Goal: Information Seeking & Learning: Learn about a topic

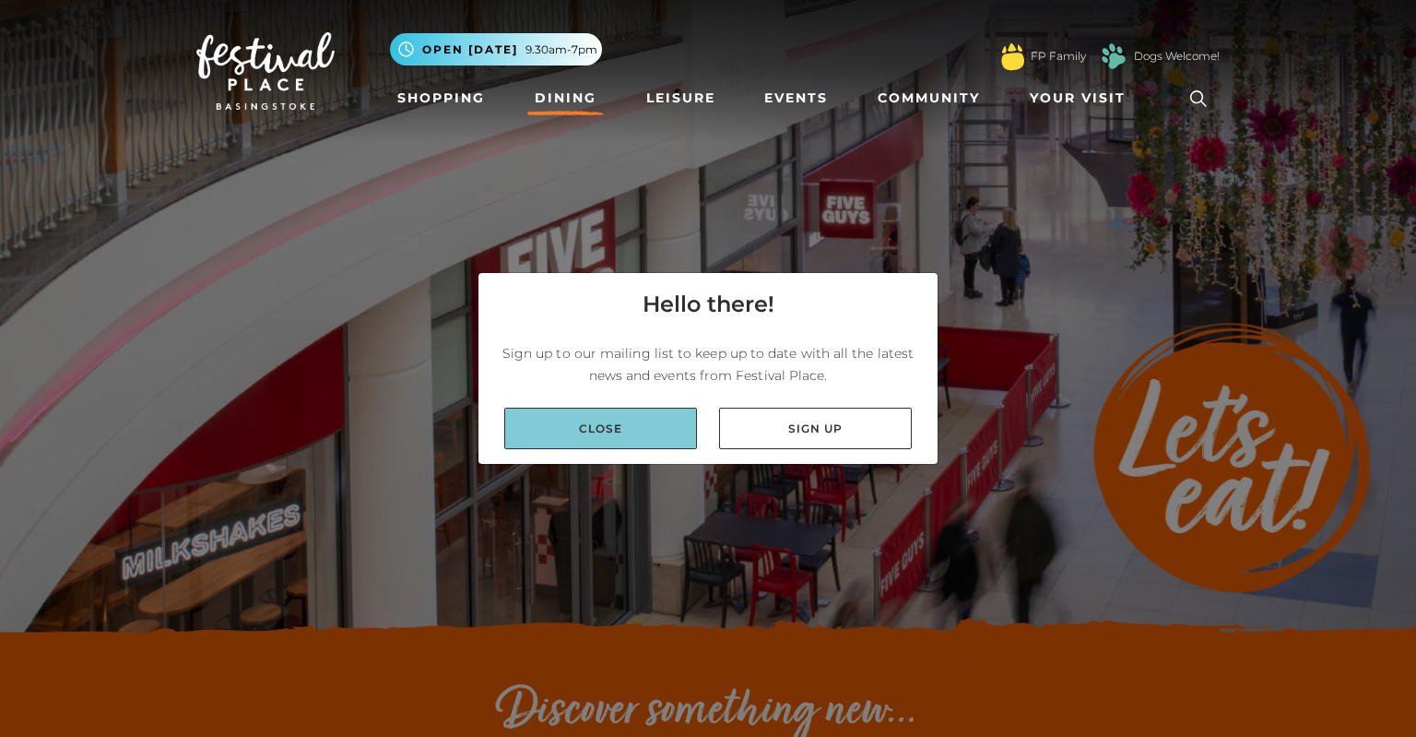
click at [610, 430] on link "Close" at bounding box center [600, 428] width 193 height 41
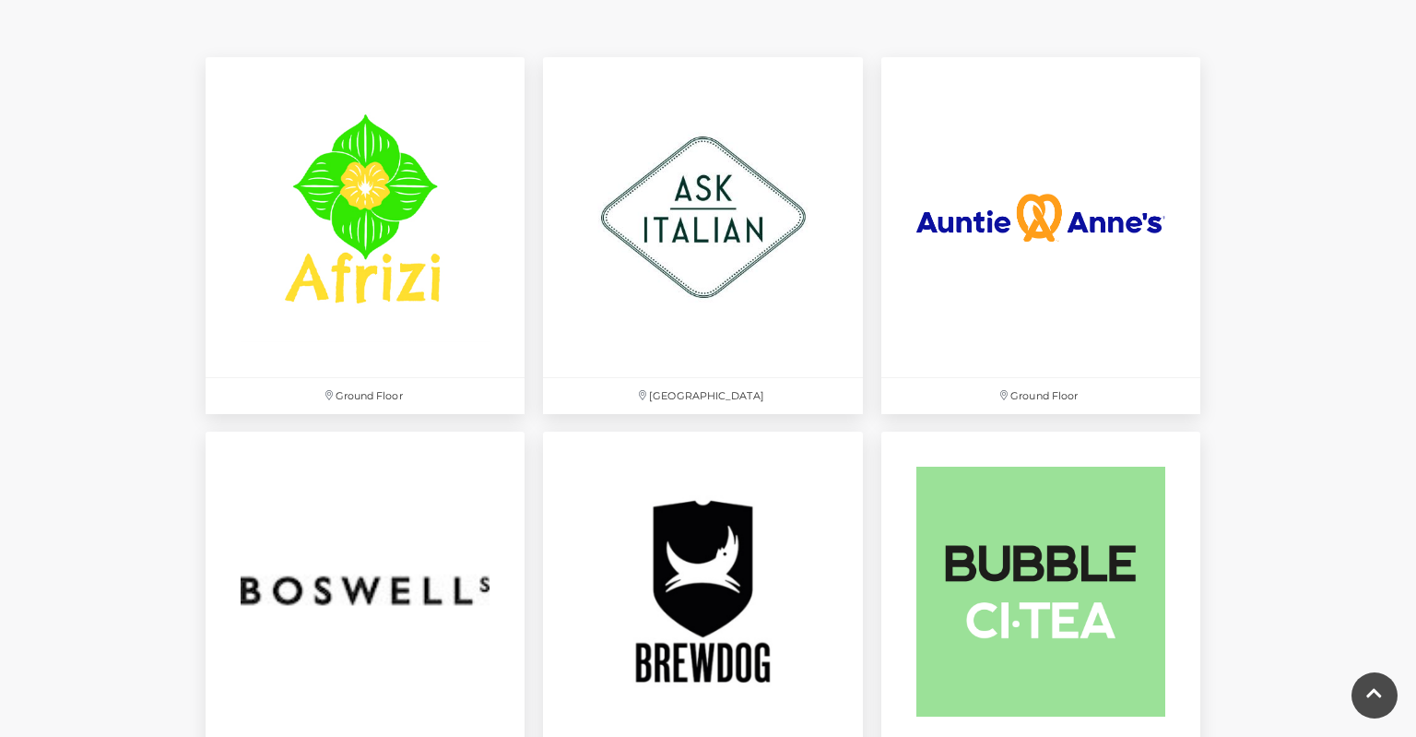
scroll to position [1119, 0]
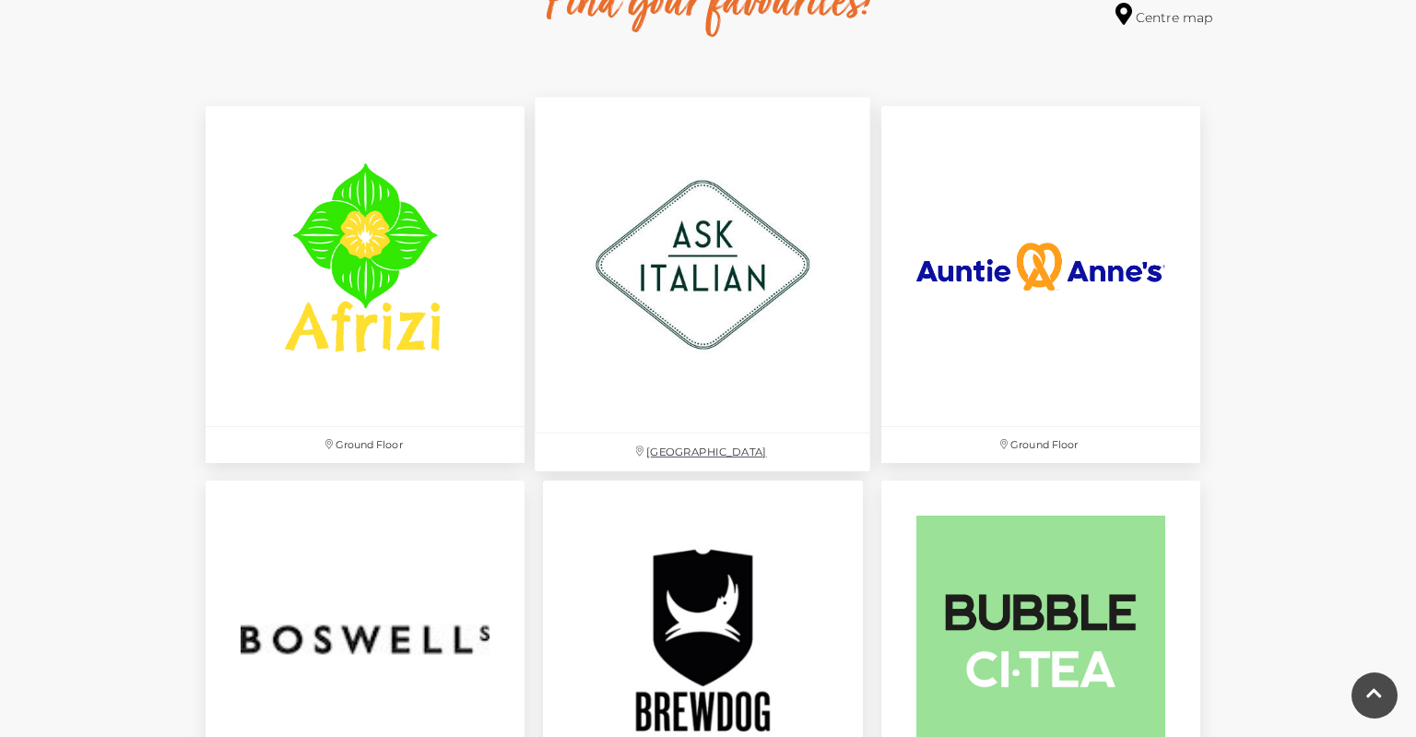
click at [731, 219] on img at bounding box center [704, 266] width 336 height 336
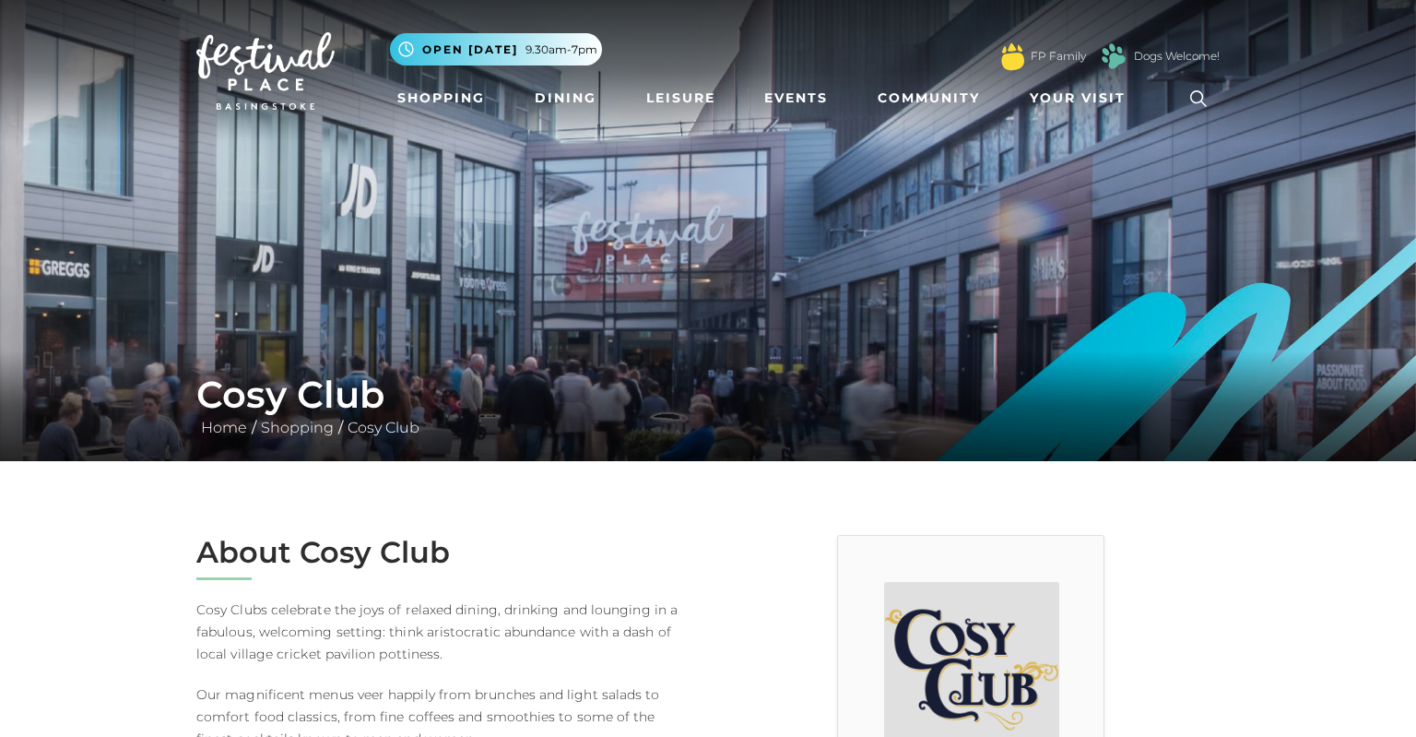
click at [359, 597] on div "About Cosy Club Cosy Clubs celebrate the joys of relaxed dining, drinking and l…" at bounding box center [446, 693] width 526 height 316
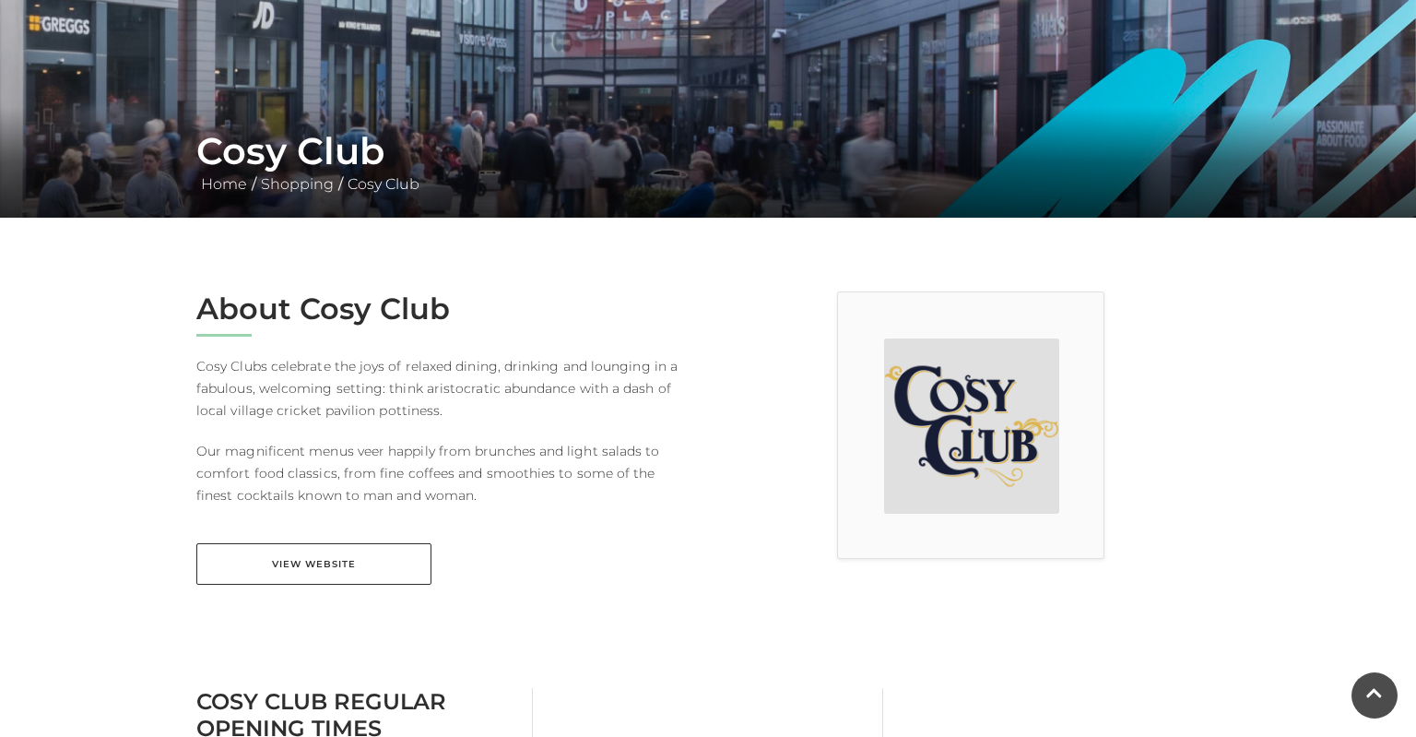
scroll to position [291, 0]
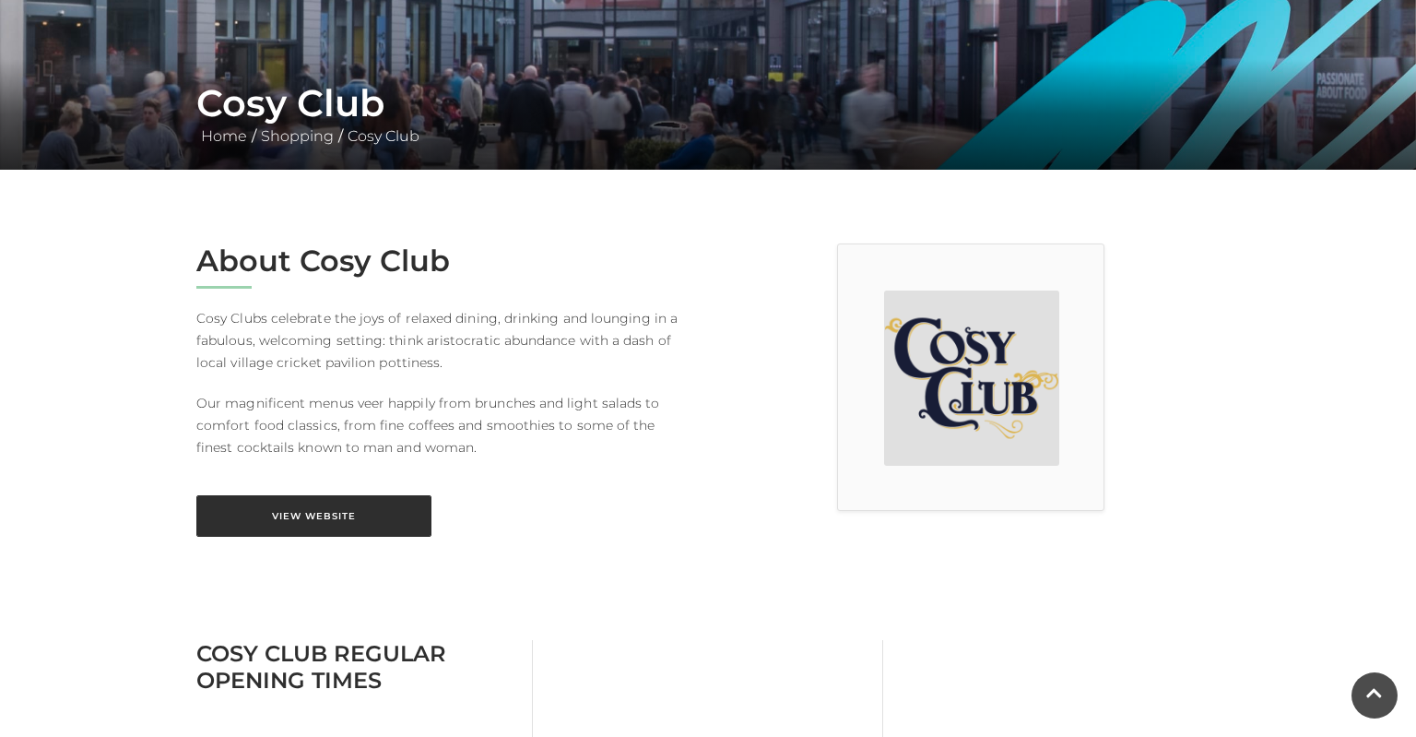
click at [337, 506] on link "View Website" at bounding box center [313, 515] width 235 height 41
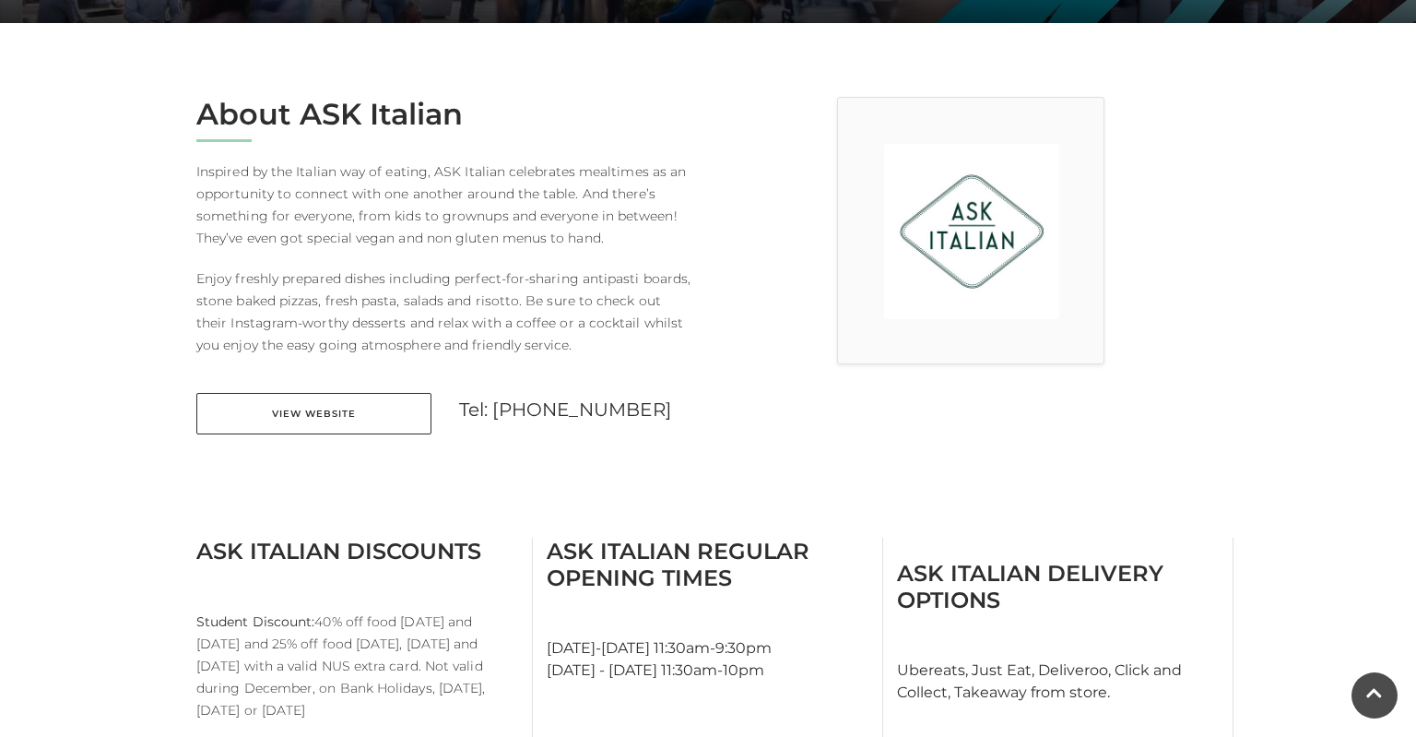
scroll to position [340, 0]
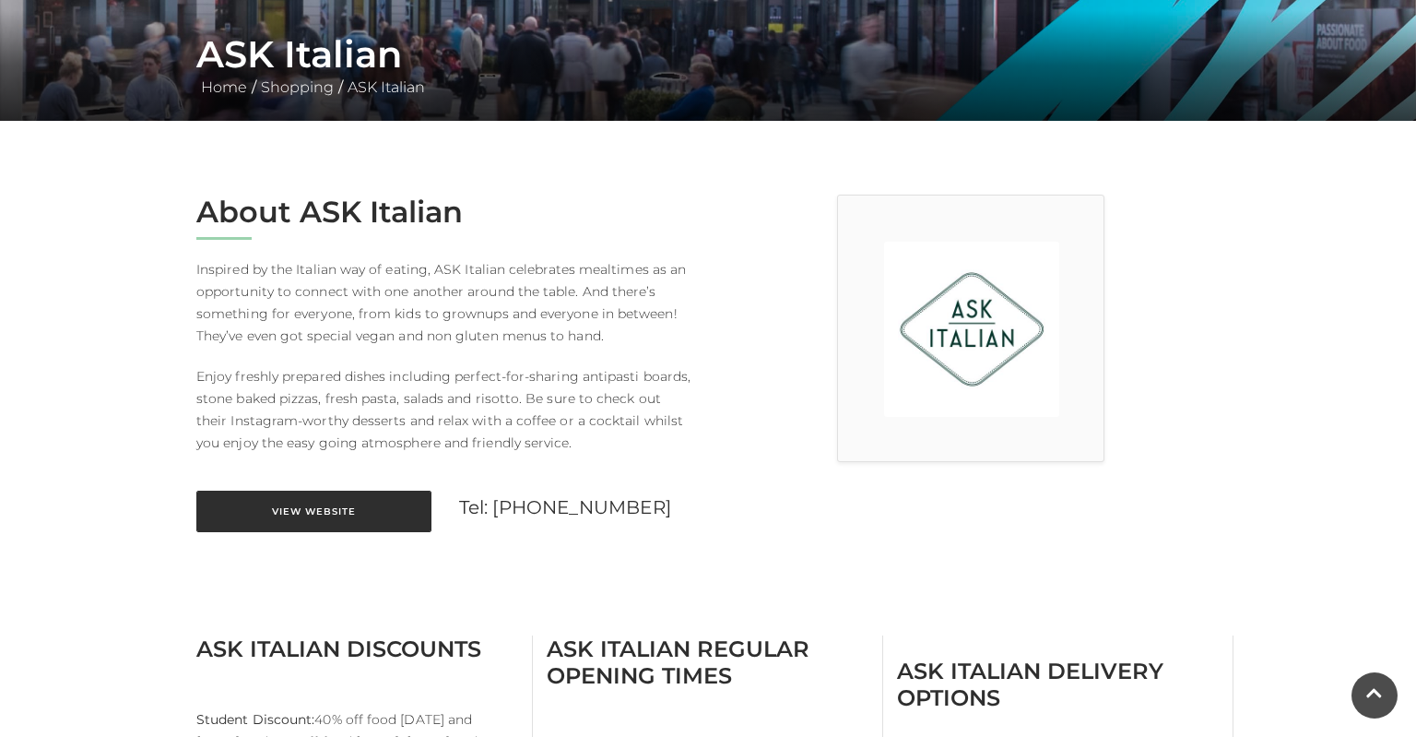
click at [271, 523] on link "View Website" at bounding box center [313, 511] width 235 height 41
